Goal: Task Accomplishment & Management: Manage account settings

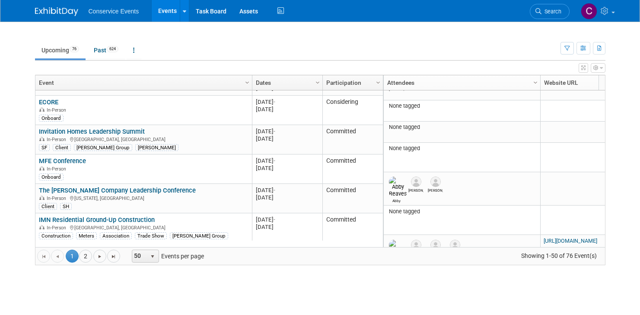
scroll to position [292, 0]
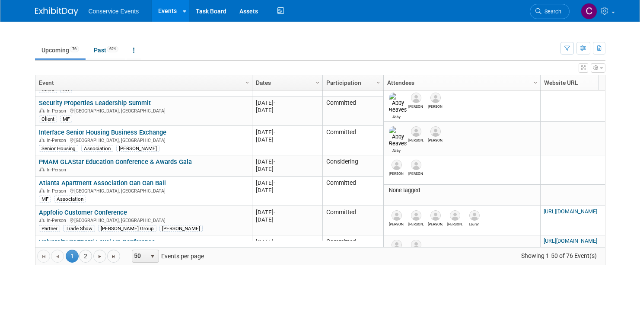
click at [26, 143] on body "Conservice Events Events Recently Viewed Events: Interface Senior Housing Busin…" at bounding box center [320, 157] width 640 height 315
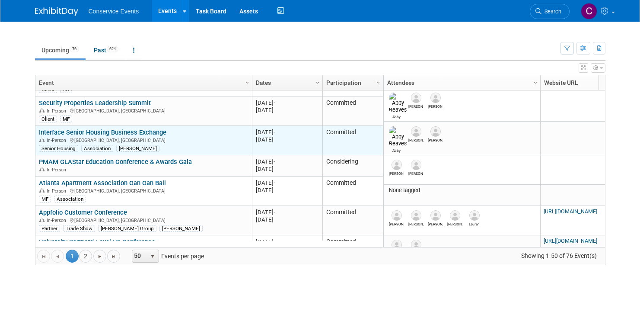
click at [138, 134] on link "Interface Senior Housing Business Exchange" at bounding box center [103, 132] width 128 height 8
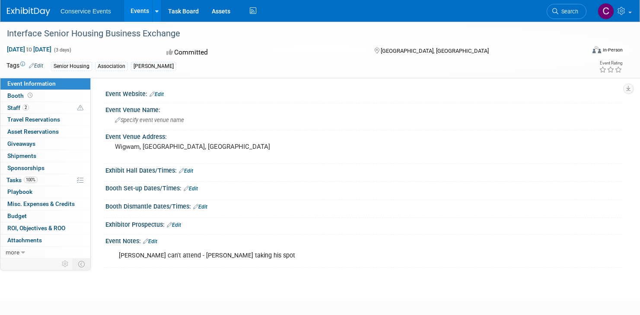
click at [38, 63] on link "Edit" at bounding box center [36, 66] width 14 height 6
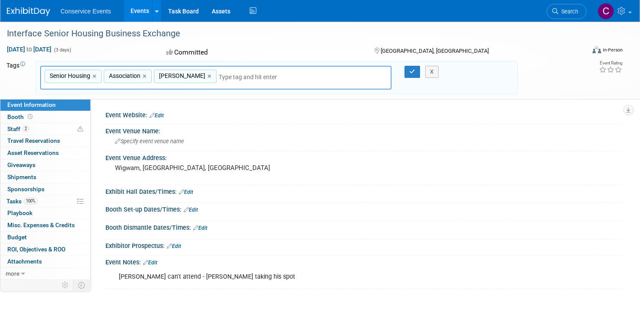
click at [236, 117] on div "Event Website: Edit" at bounding box center [363, 113] width 517 height 11
click at [430, 75] on button "X" at bounding box center [431, 72] width 13 height 12
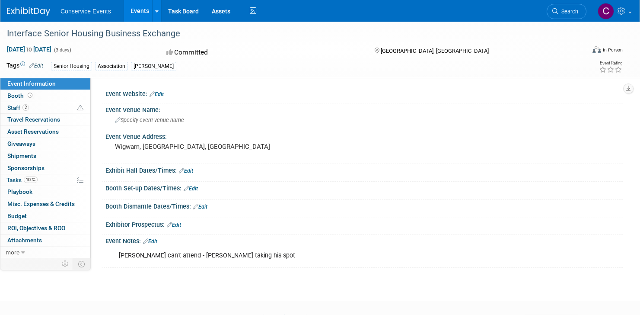
click at [160, 90] on div "Event Website: Edit" at bounding box center [363, 92] width 517 height 11
click at [160, 95] on link "Edit" at bounding box center [157, 94] width 14 height 6
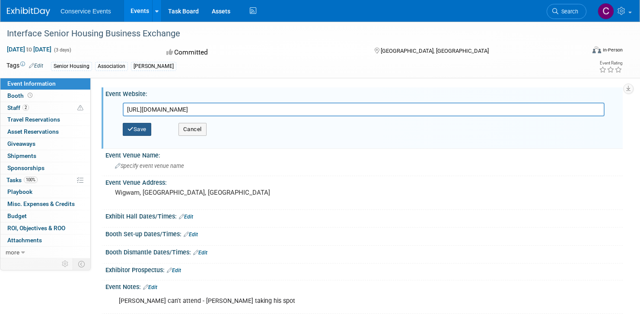
type input "https://francemediainc.wufoo.com/forms/zfclcyt03pjtye/"
click at [146, 128] on button "Save" at bounding box center [137, 129] width 29 height 13
